Goal: Information Seeking & Learning: Learn about a topic

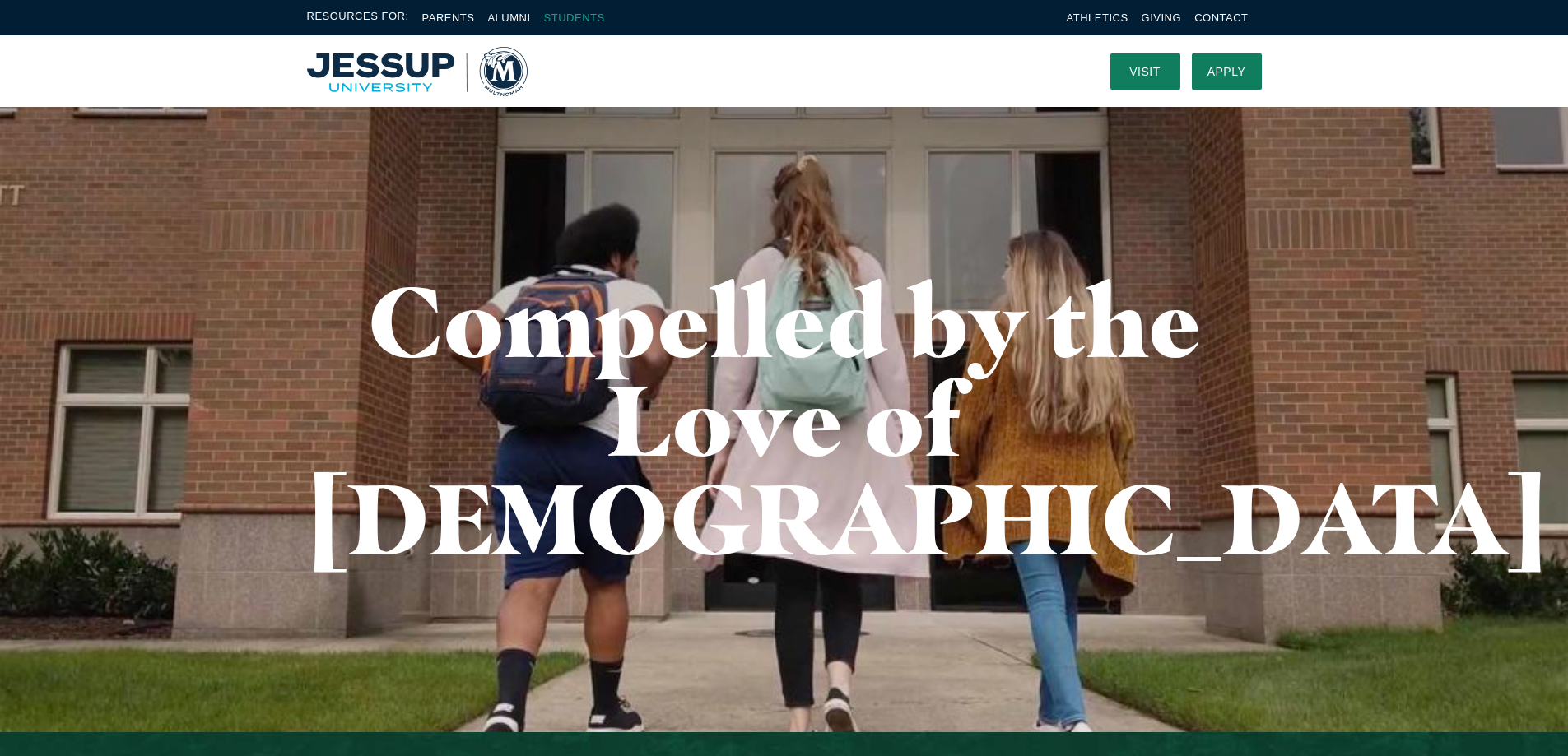
click at [581, 22] on link "Students" at bounding box center [575, 18] width 61 height 13
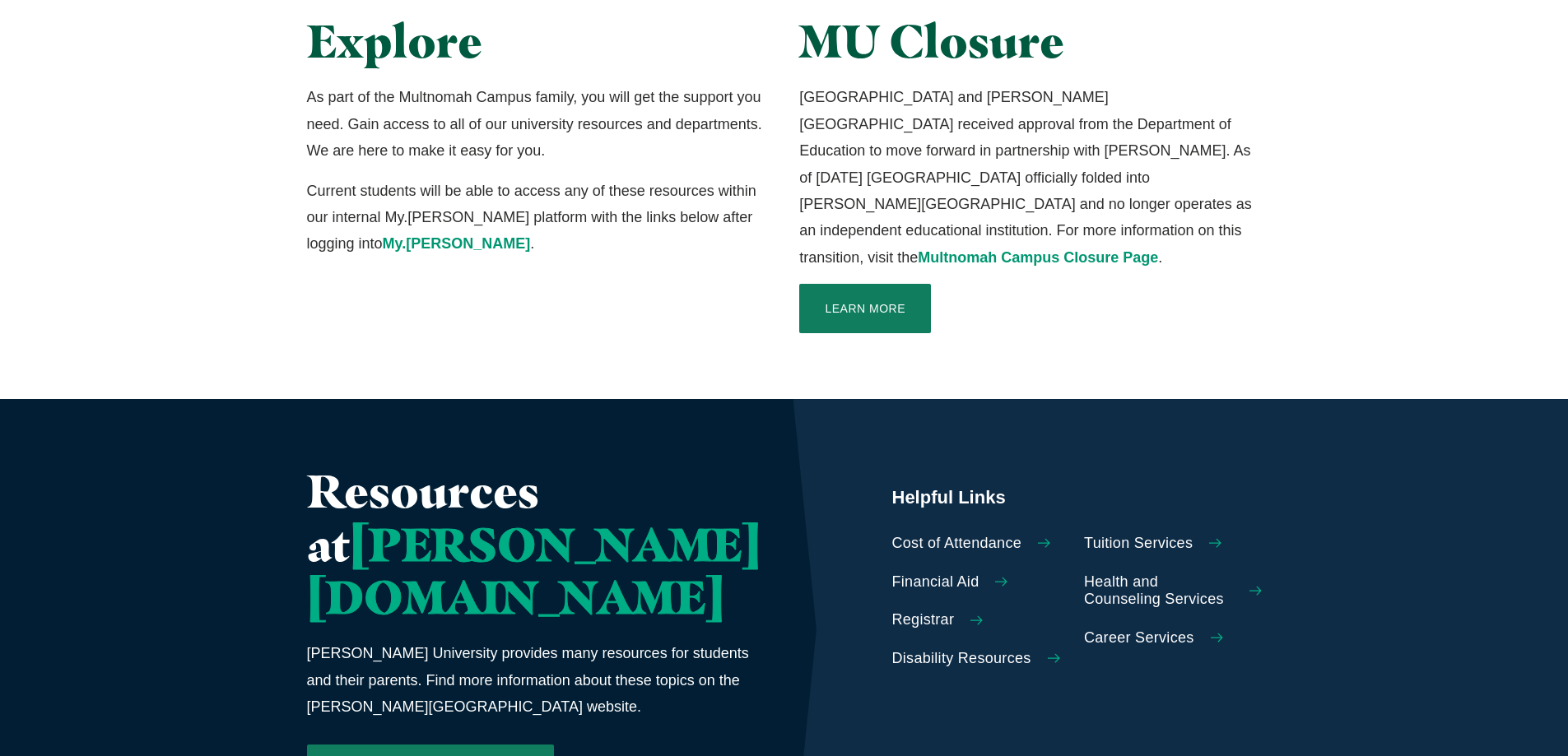
scroll to position [412, 0]
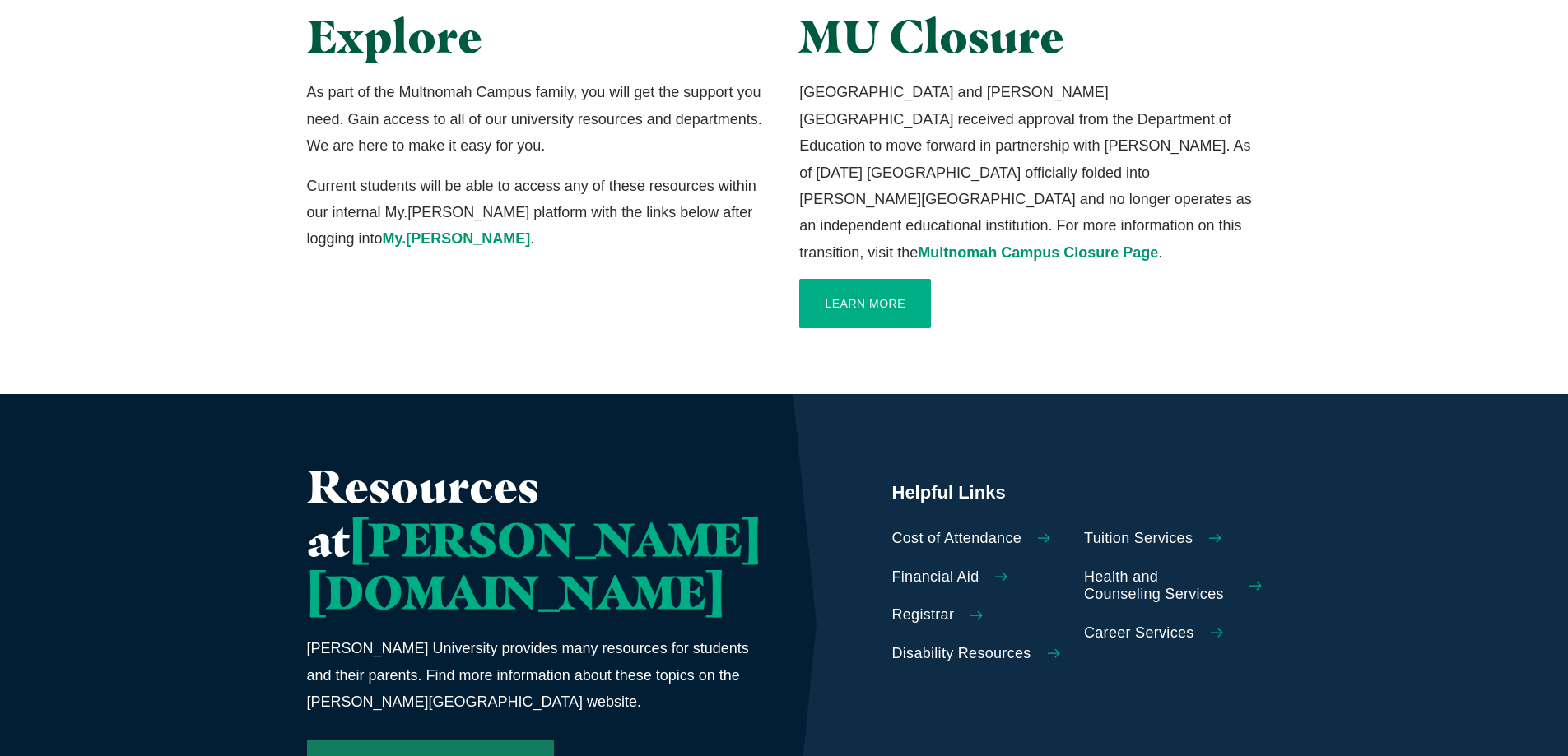
click at [861, 289] on link "Learn More" at bounding box center [865, 304] width 132 height 49
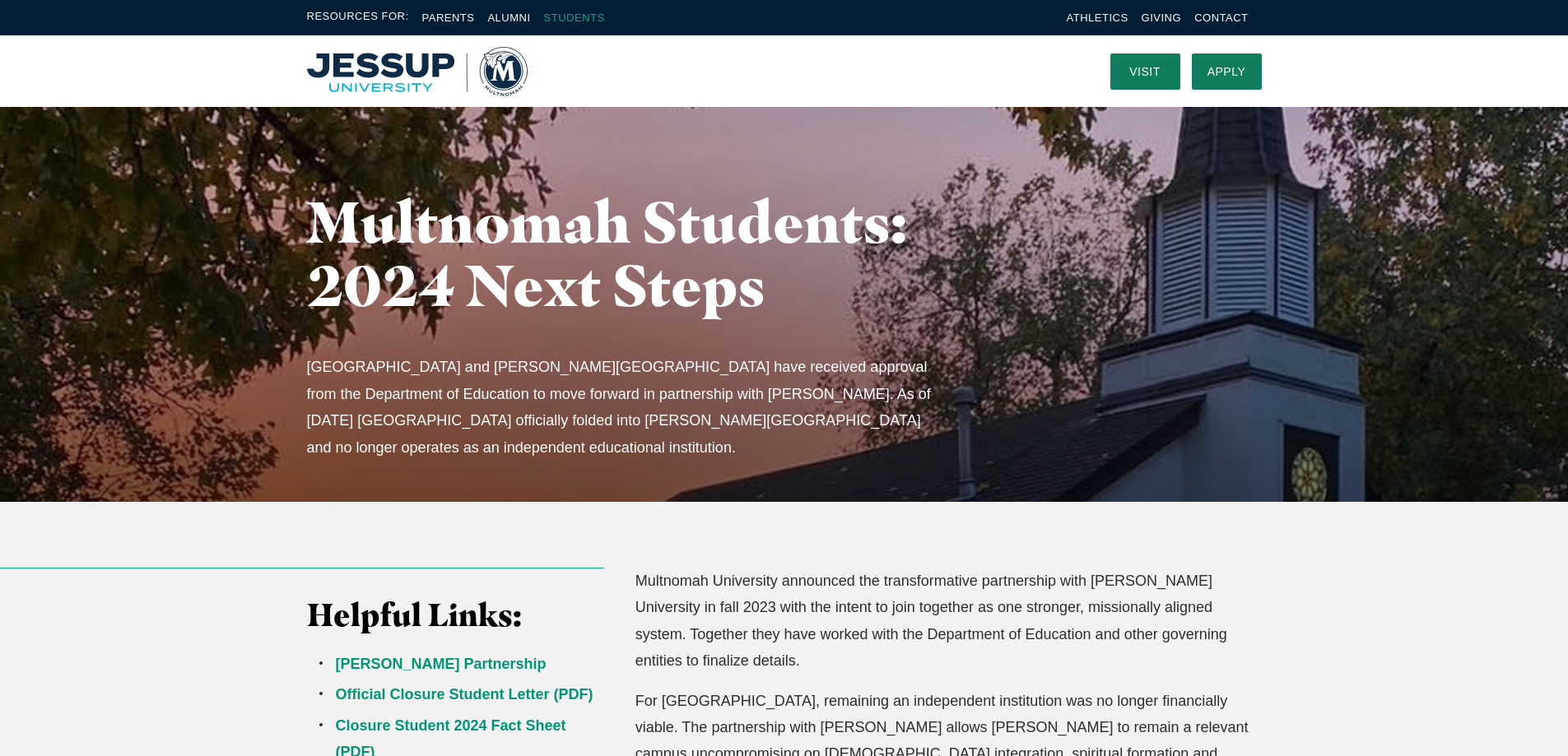
click at [568, 16] on link "Students" at bounding box center [575, 18] width 61 height 13
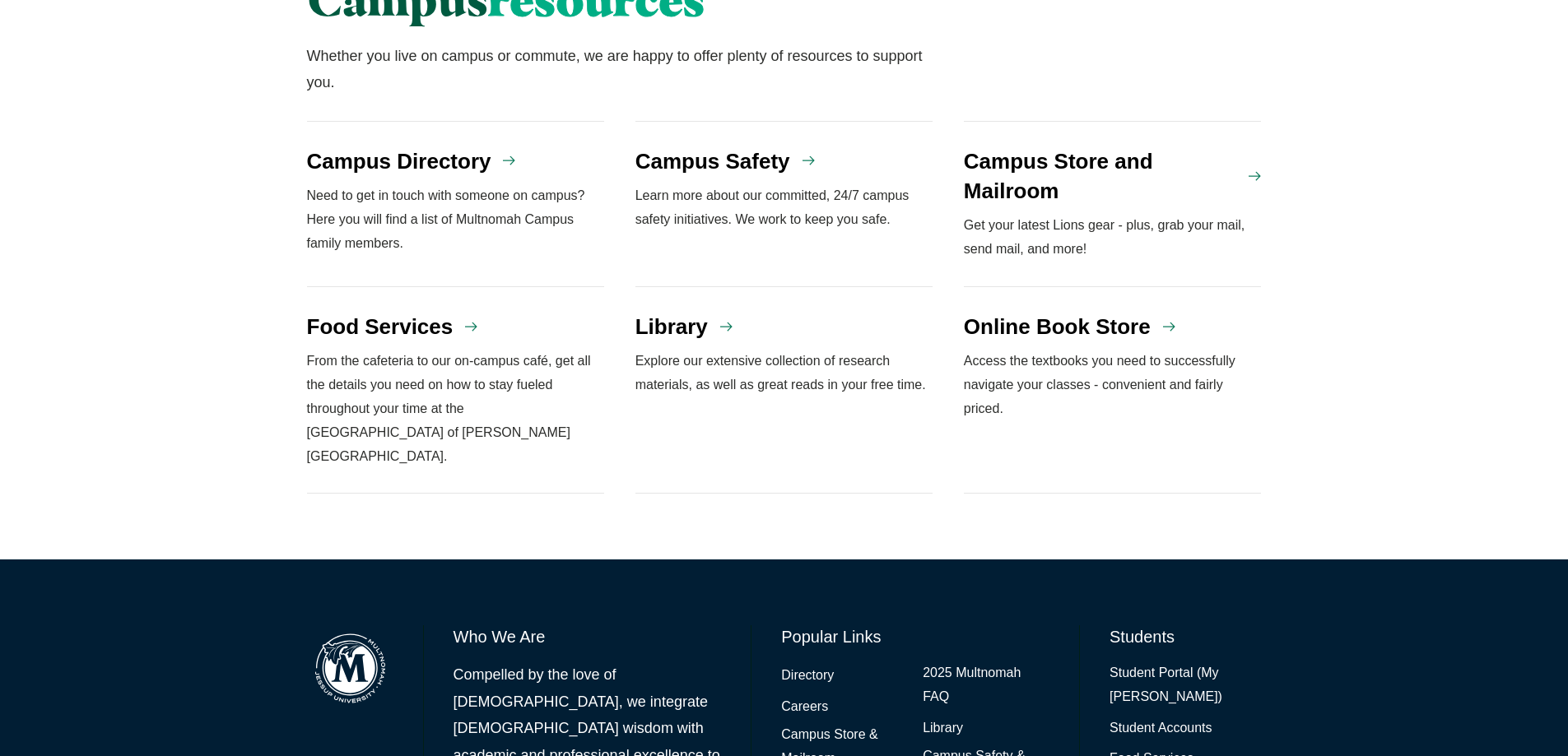
scroll to position [1462, 0]
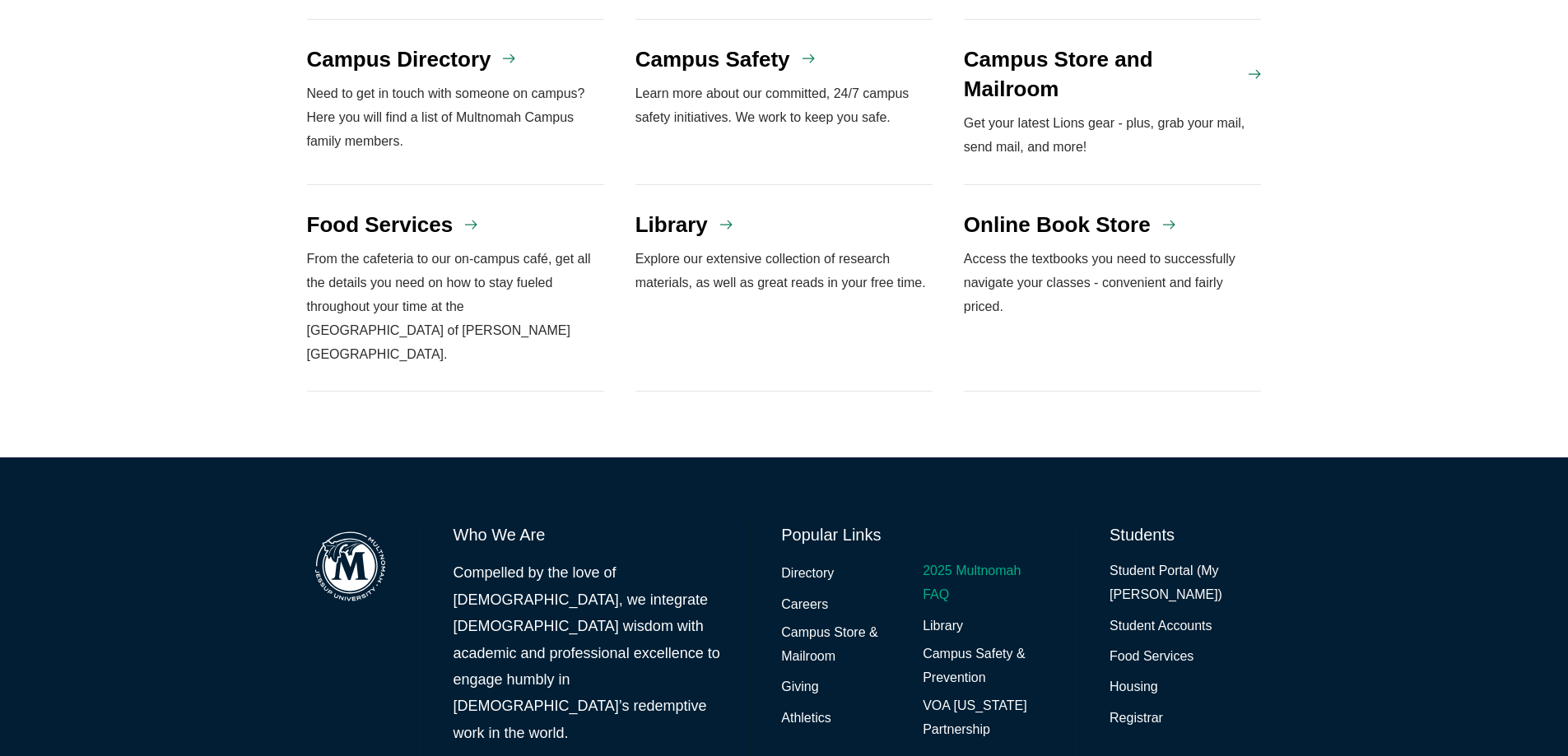
click at [949, 560] on link "2025 Multnomah FAQ" at bounding box center [986, 583] width 127 height 48
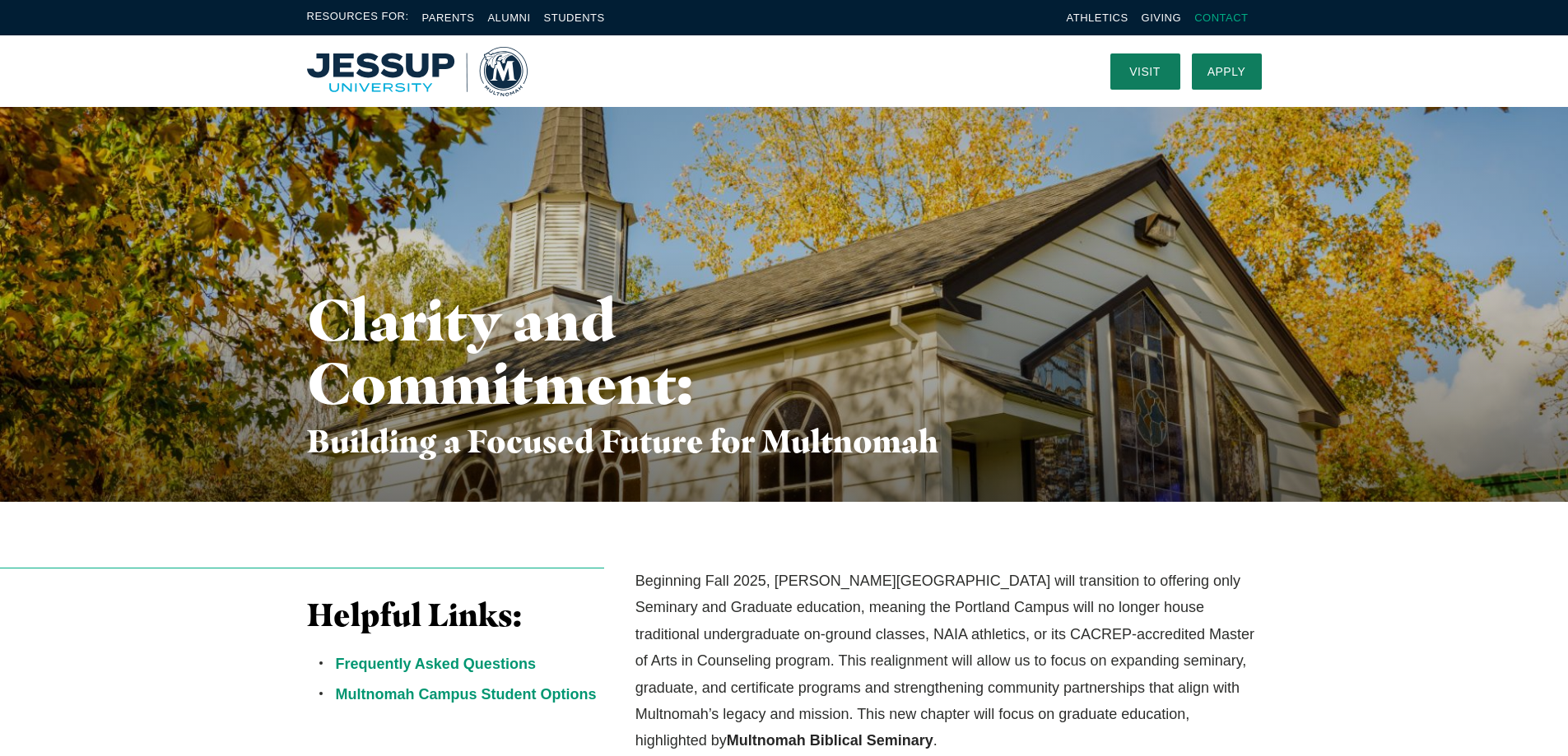
click at [1210, 14] on link "Contact" at bounding box center [1220, 18] width 54 height 13
